Goal: Contribute content: Add original content to the website for others to see

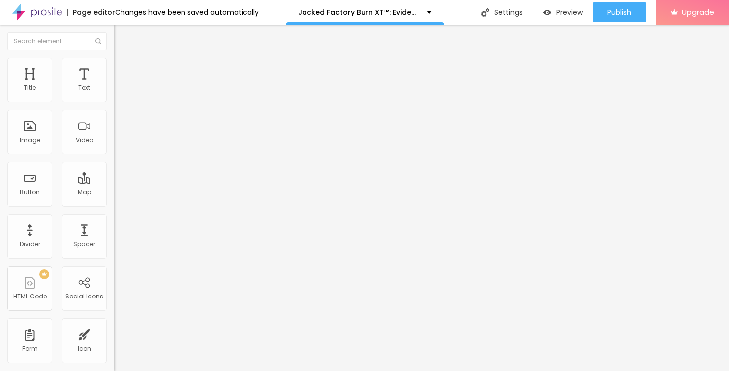
click at [114, 85] on span "Change image" at bounding box center [140, 81] width 53 height 8
click at [114, 62] on li "Style" at bounding box center [171, 63] width 114 height 10
click at [122, 37] on div "Edit Coluna" at bounding box center [149, 36] width 55 height 8
click at [114, 147] on button "button" at bounding box center [121, 141] width 14 height 10
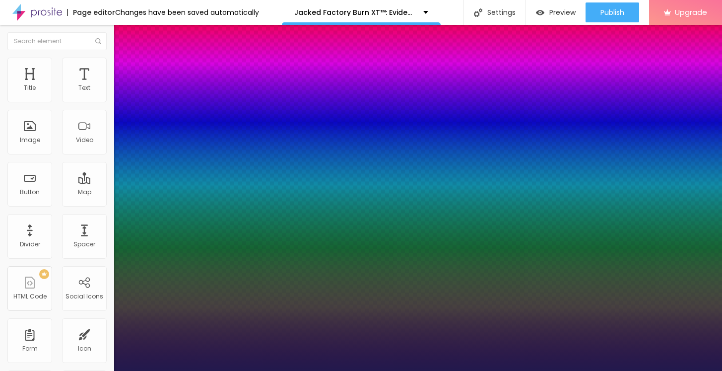
type input "1"
type input "54"
type input "1"
type input "54"
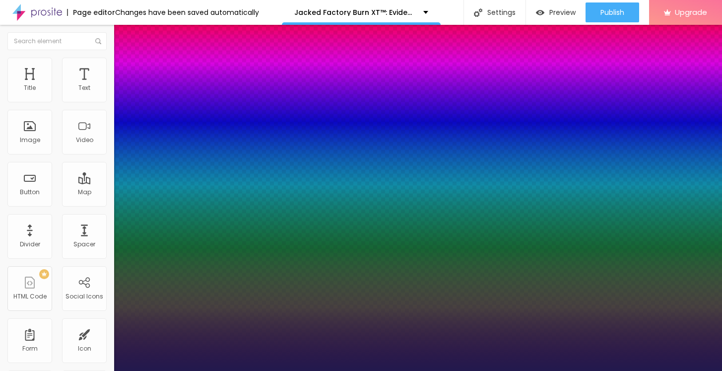
type input "1"
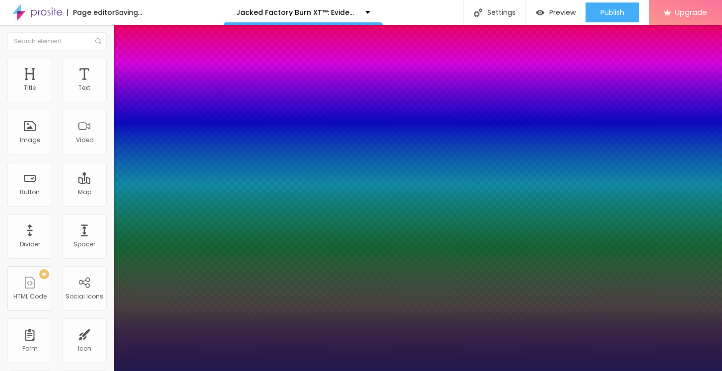
type input "55"
type input "1"
type input "56"
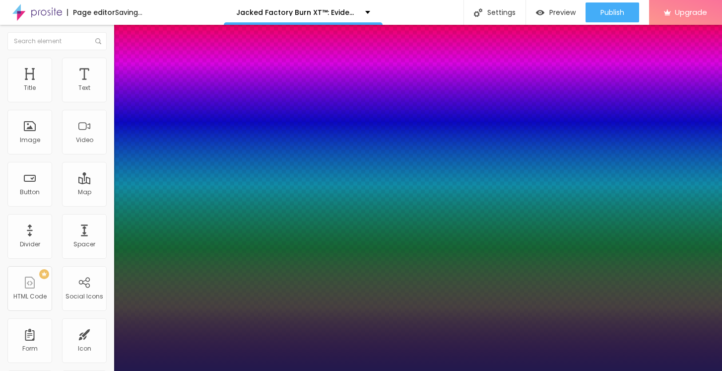
type input "1"
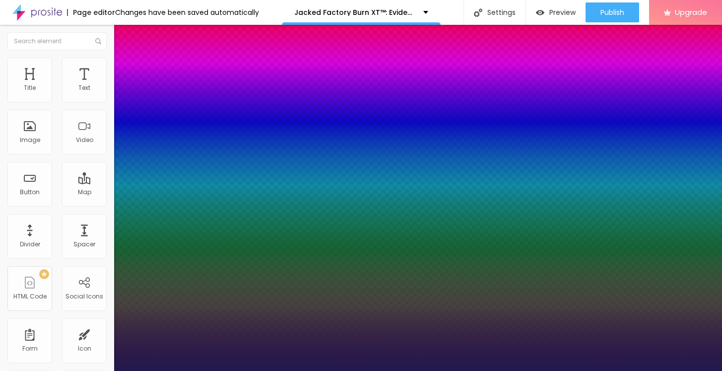
type input "62"
type input "1"
type input "65"
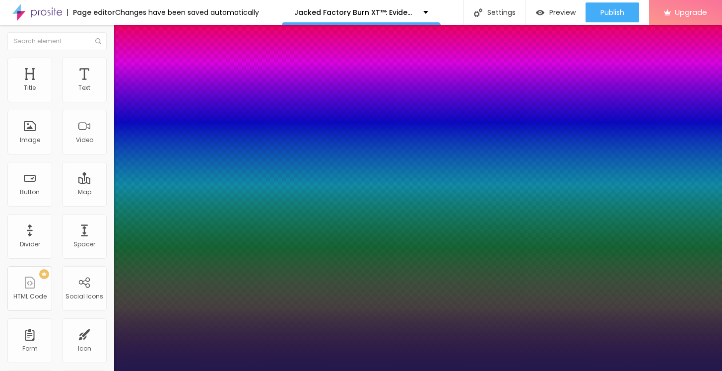
type input "1"
type input "66"
type input "1"
type input "67"
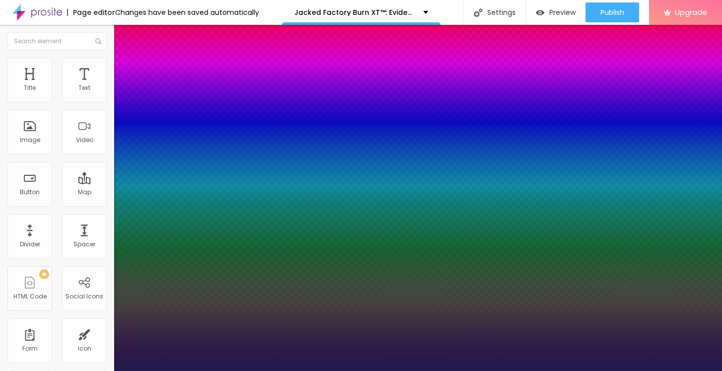
type input "67"
type input "1"
type input "68"
type input "1"
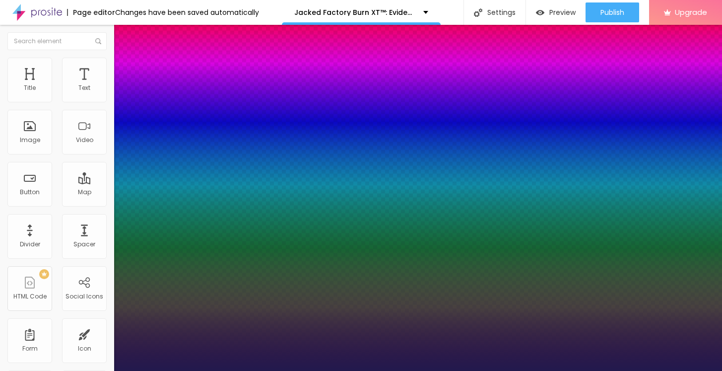
type input "69"
type input "1"
type input "70"
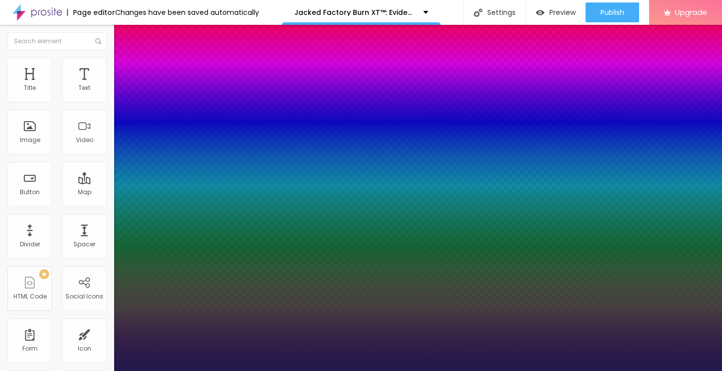
type input "1"
type input "71"
type input "1"
type input "72"
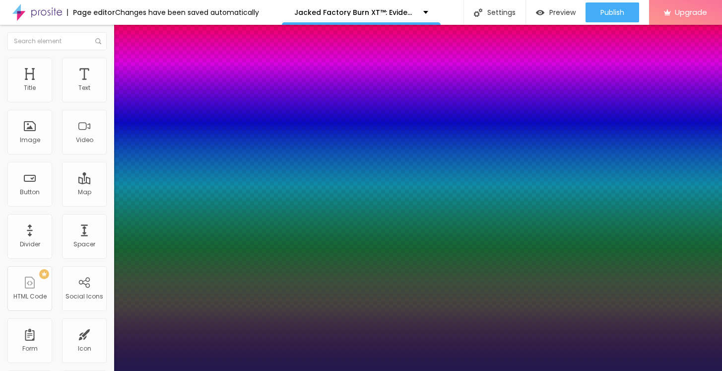
type input "72"
type input "1"
type input "73"
type input "1"
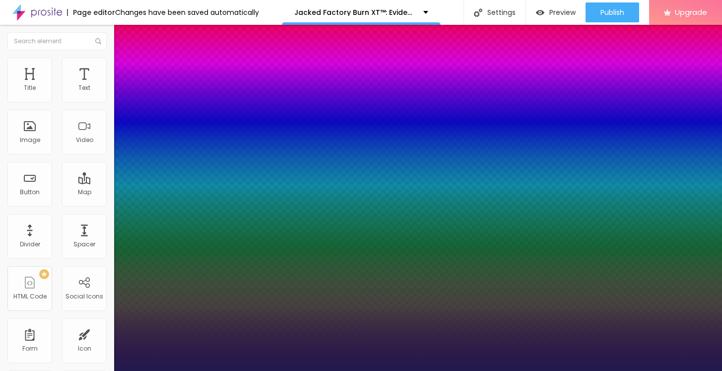
type input "74"
type input "1"
type input "75"
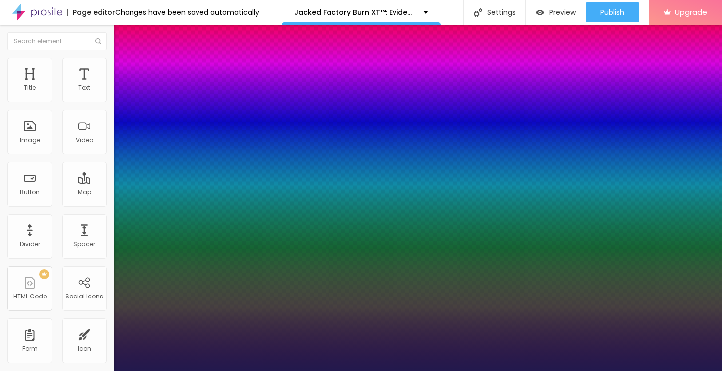
type input "1"
type input "76"
type input "1"
type input "77"
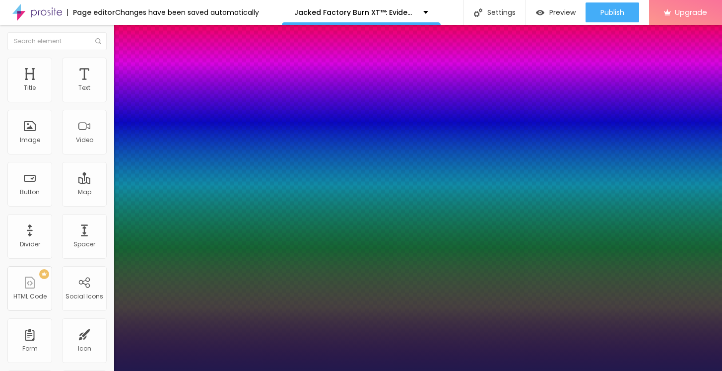
type input "77"
type input "1"
type input "78"
type input "1"
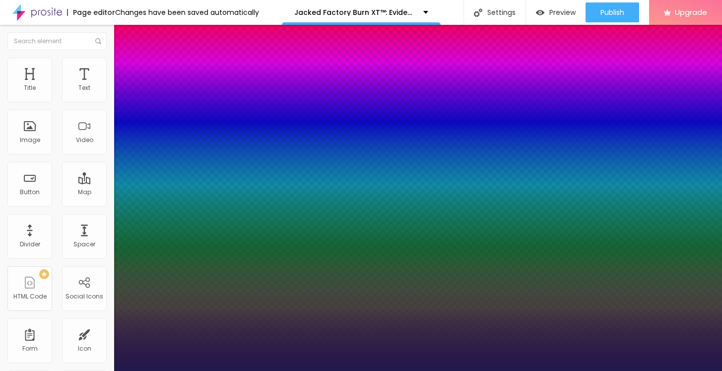
type input "79"
type input "1"
type input "80"
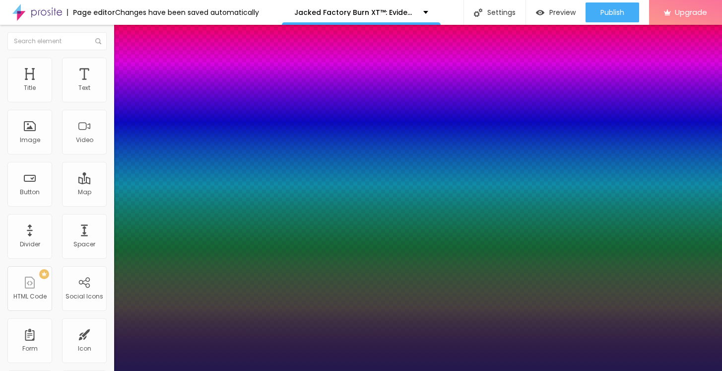
type input "1"
type input "81"
type input "1"
type input "82"
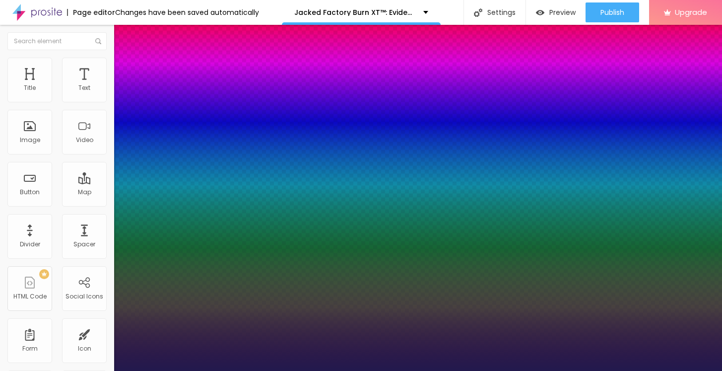
type input "82"
type input "1"
type input "83"
type input "1"
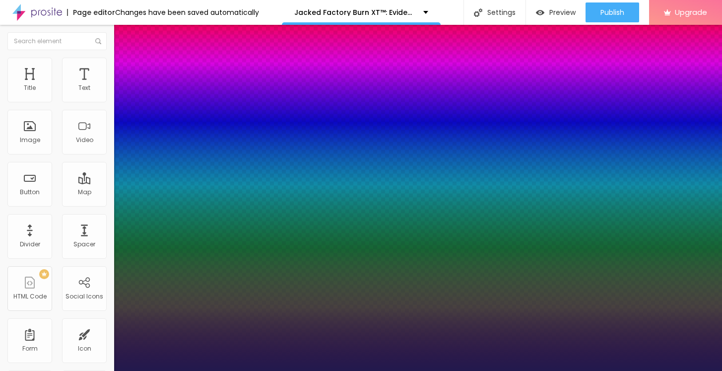
type input "84"
type input "1"
type input "85"
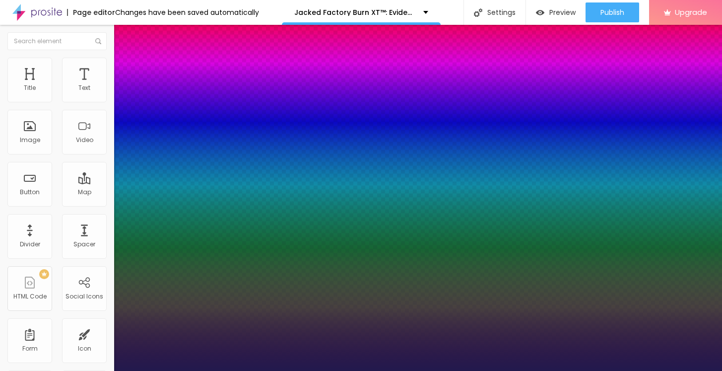
type input "1"
type input "86"
type input "1"
type input "87"
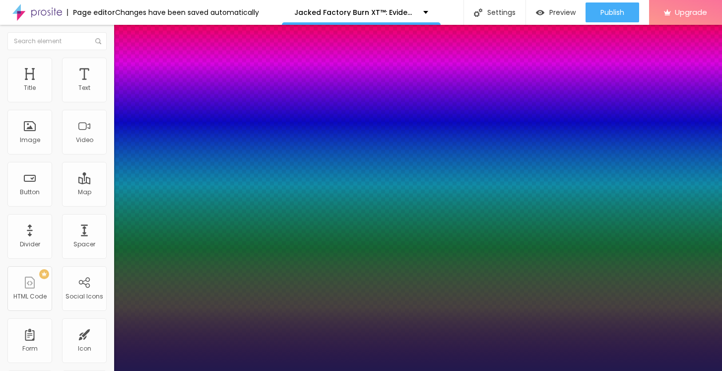
type input "87"
type input "1"
type input "88"
type input "1"
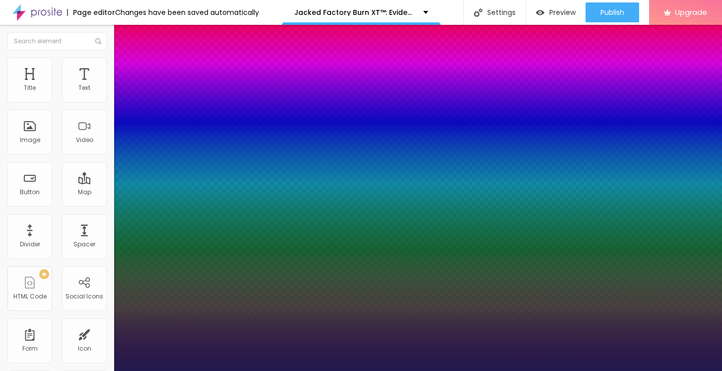
type input "89"
type input "1"
type input "90"
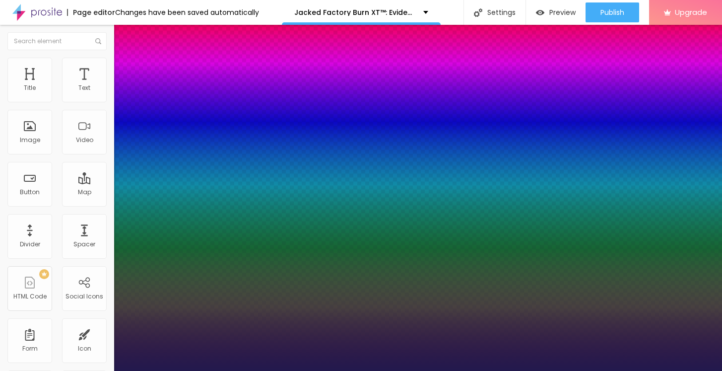
type input "1"
type input "91"
type input "1"
type input "92"
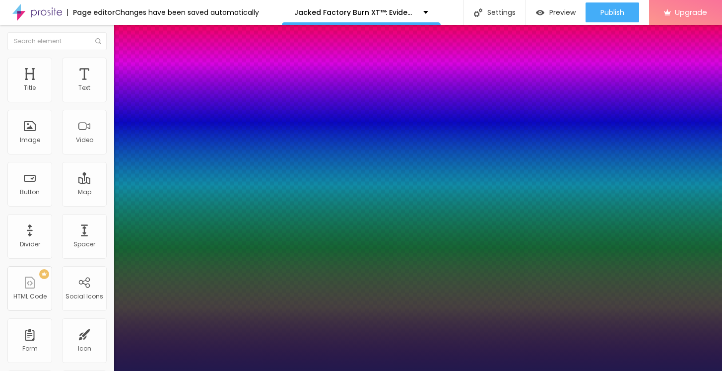
type input "92"
type input "1"
type input "93"
type input "1"
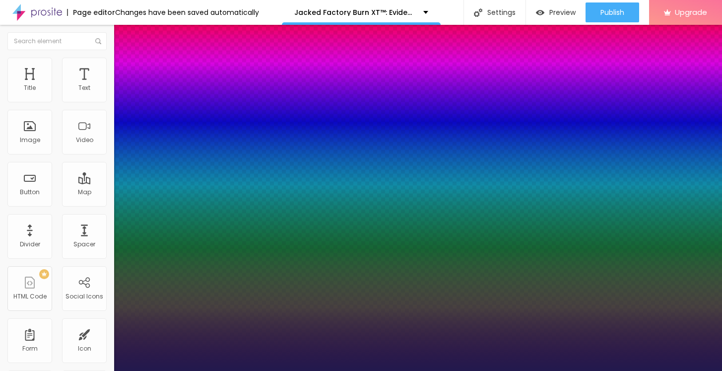
type input "94"
type input "1"
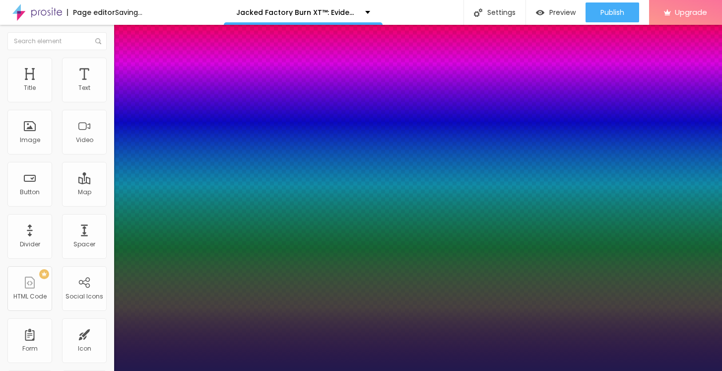
type input "95"
type input "1"
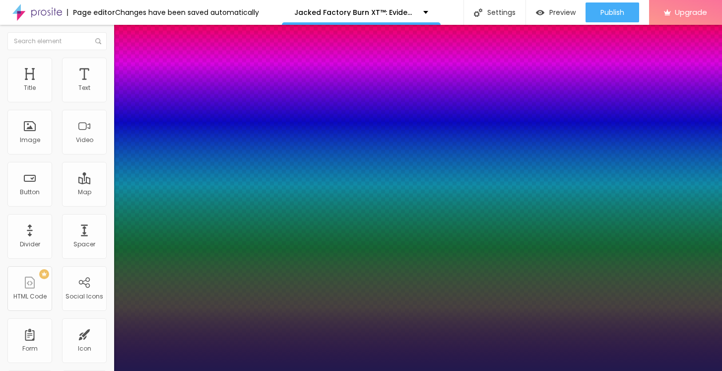
type input "96"
type input "1"
type input "97"
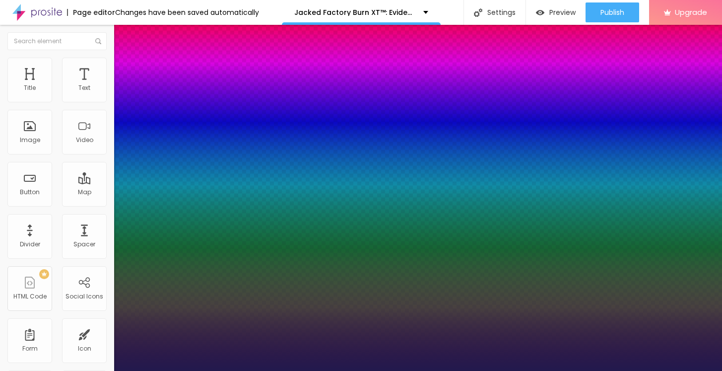
type input "1"
type input "96"
type input "1"
type input "95"
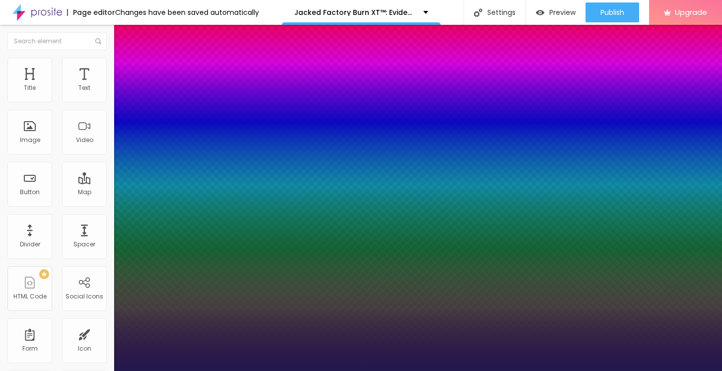
type input "95"
type input "1"
type input "94"
type input "1"
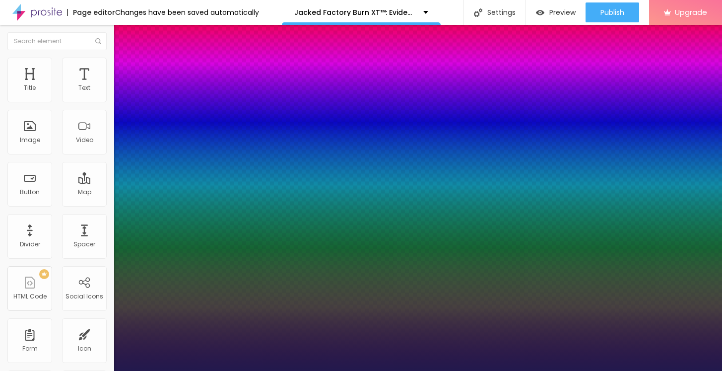
type input "93"
type input "1"
type input "92"
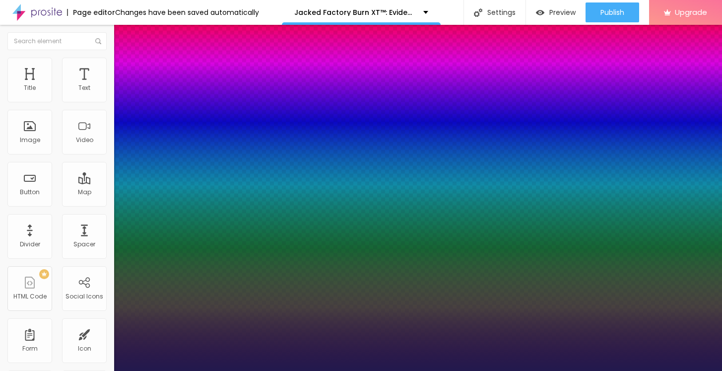
type input "1"
type input "91"
type input "1"
type input "90"
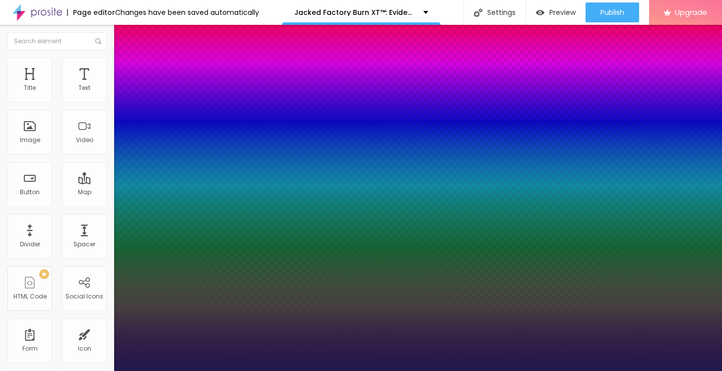
type input "90"
type input "1"
type input "89"
type input "1"
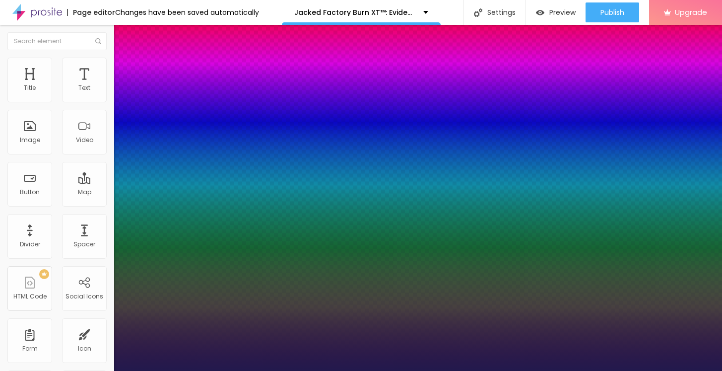
type input "88"
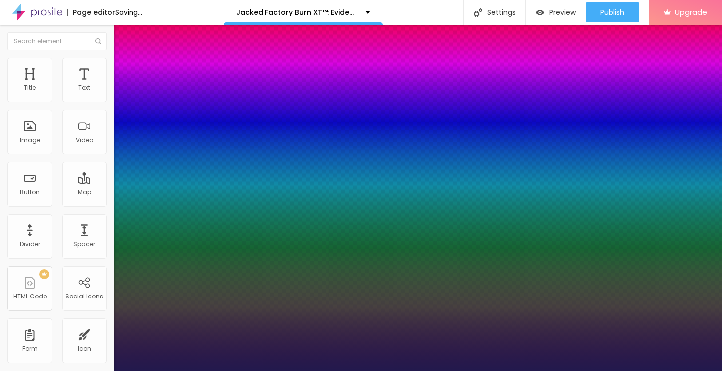
type input "1"
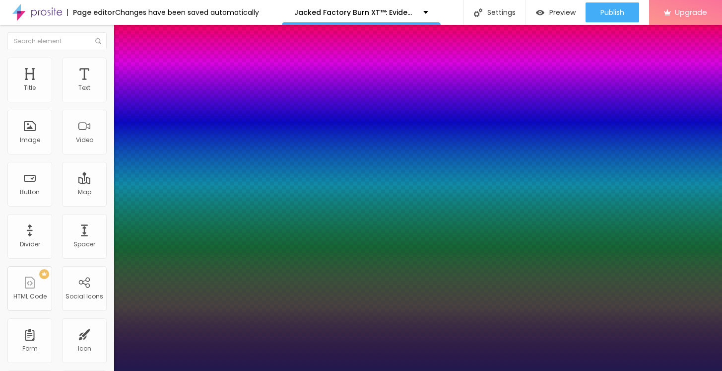
type input "87"
type input "1"
type input "86"
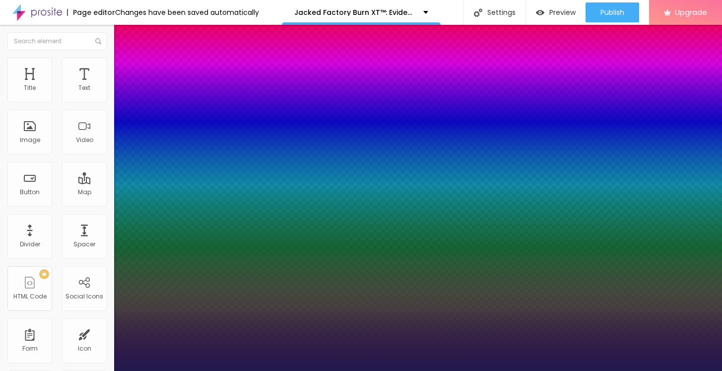
type input "1"
type input "85"
type input "1"
type input "84"
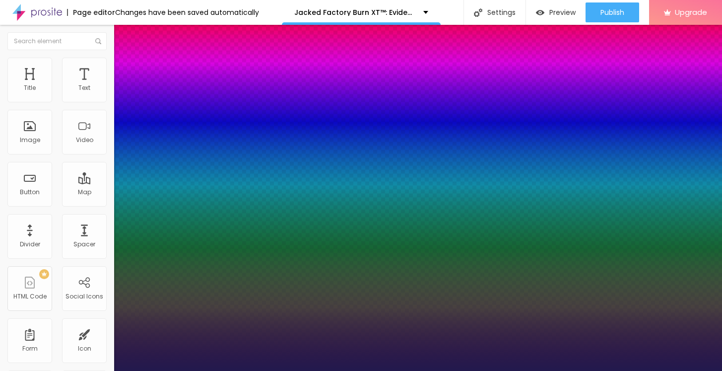
type input "84"
type input "1"
drag, startPoint x: 163, startPoint y: 278, endPoint x: 186, endPoint y: 287, distance: 24.5
type input "84"
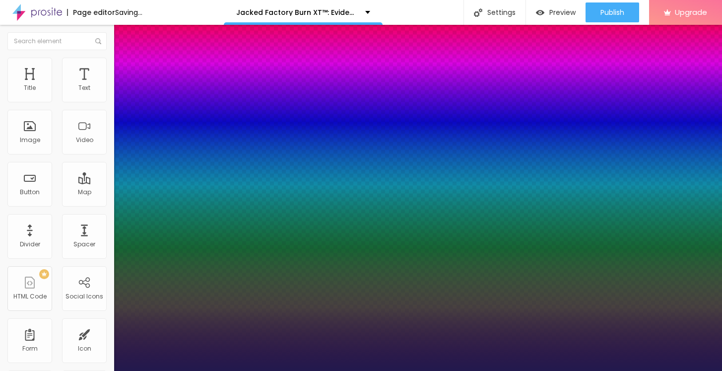
type input "1"
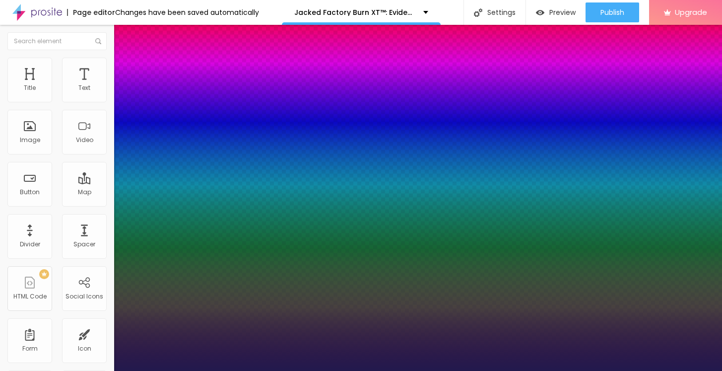
select select "Amaranth"
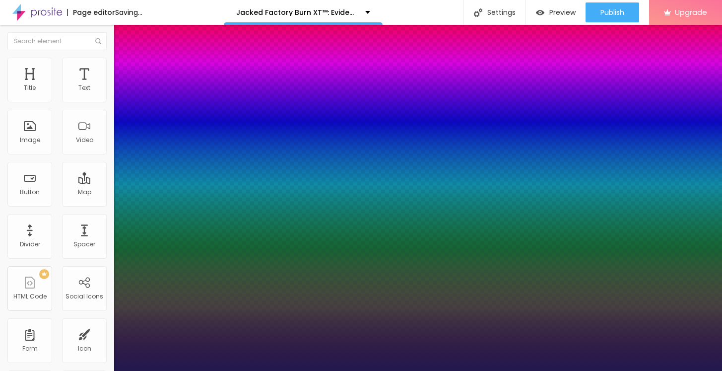
type input "1"
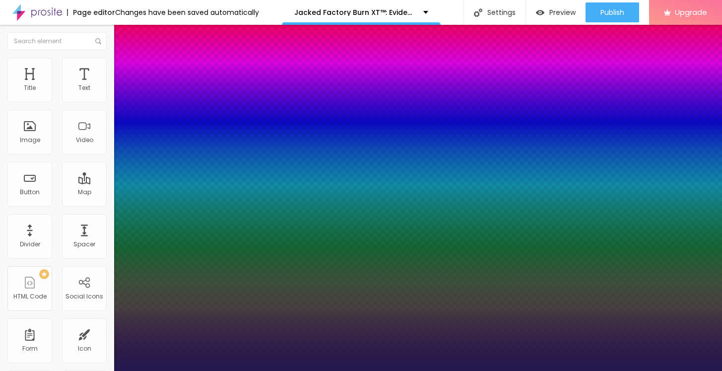
click at [407, 370] on div at bounding box center [361, 371] width 722 height 0
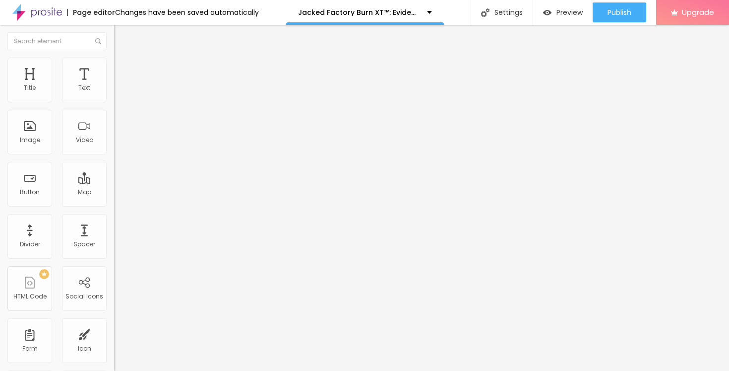
click at [114, 70] on ul "Content Style Advanced" at bounding box center [171, 63] width 114 height 30
click at [123, 68] on span "Style" at bounding box center [130, 64] width 14 height 8
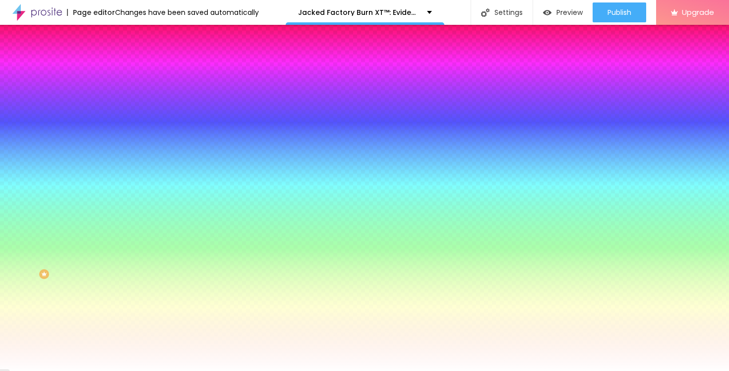
click at [114, 67] on img at bounding box center [118, 71] width 9 height 9
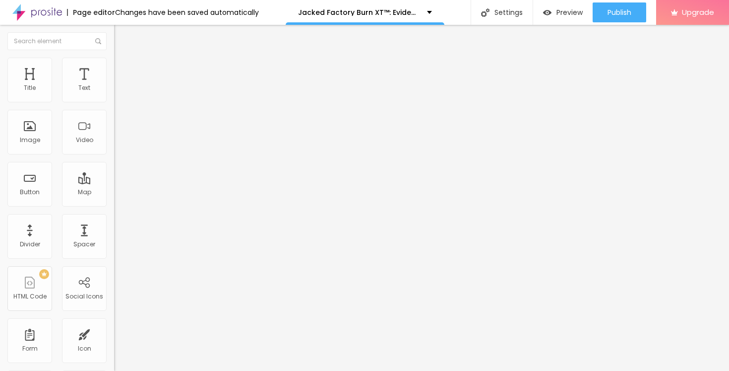
drag, startPoint x: 62, startPoint y: 62, endPoint x: 55, endPoint y: 61, distance: 7.5
click at [114, 62] on ul "Content Style Advanced" at bounding box center [171, 63] width 114 height 30
click at [114, 61] on img at bounding box center [118, 62] width 9 height 9
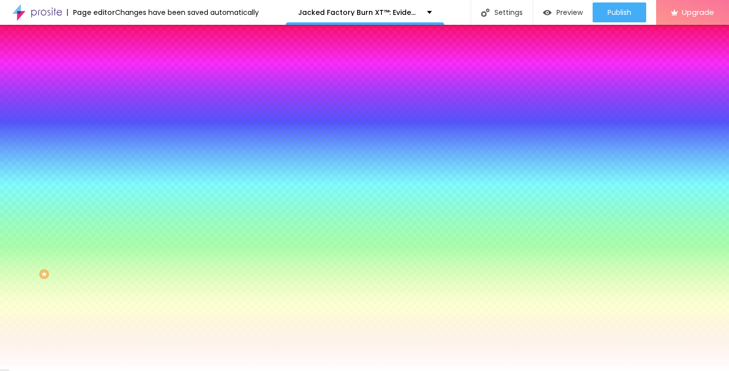
click at [114, 95] on div at bounding box center [171, 95] width 114 height 0
click at [114, 89] on div "Background Color Reset to default #FFFFFF" at bounding box center [171, 90] width 114 height 27
click at [114, 83] on div "Background Color" at bounding box center [171, 80] width 114 height 6
click at [114, 67] on li "Advanced" at bounding box center [171, 72] width 114 height 10
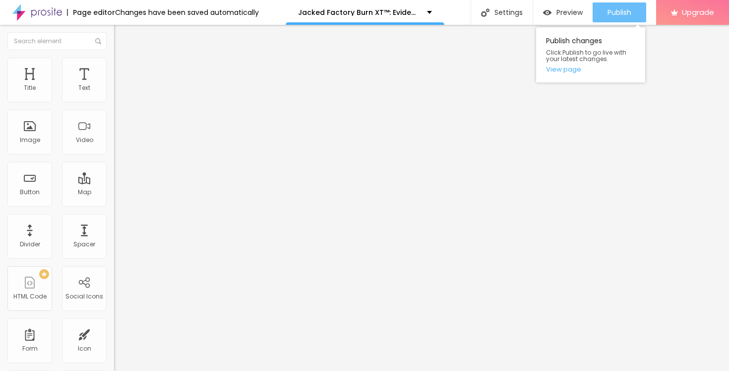
click at [615, 12] on span "Publish" at bounding box center [620, 12] width 24 height 8
click at [574, 70] on link "View page" at bounding box center [590, 69] width 89 height 6
